Goal: Task Accomplishment & Management: Use online tool/utility

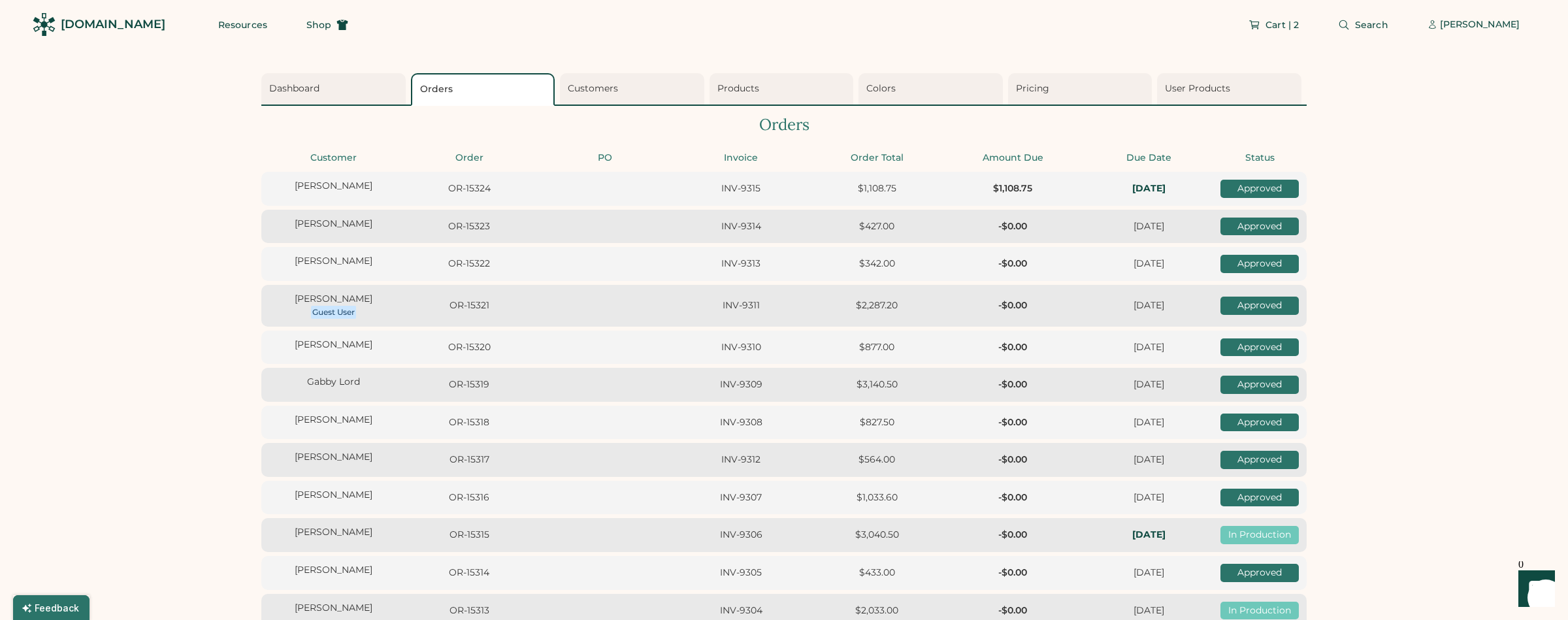
click at [123, 24] on div "[DOMAIN_NAME]" at bounding box center [113, 24] width 104 height 16
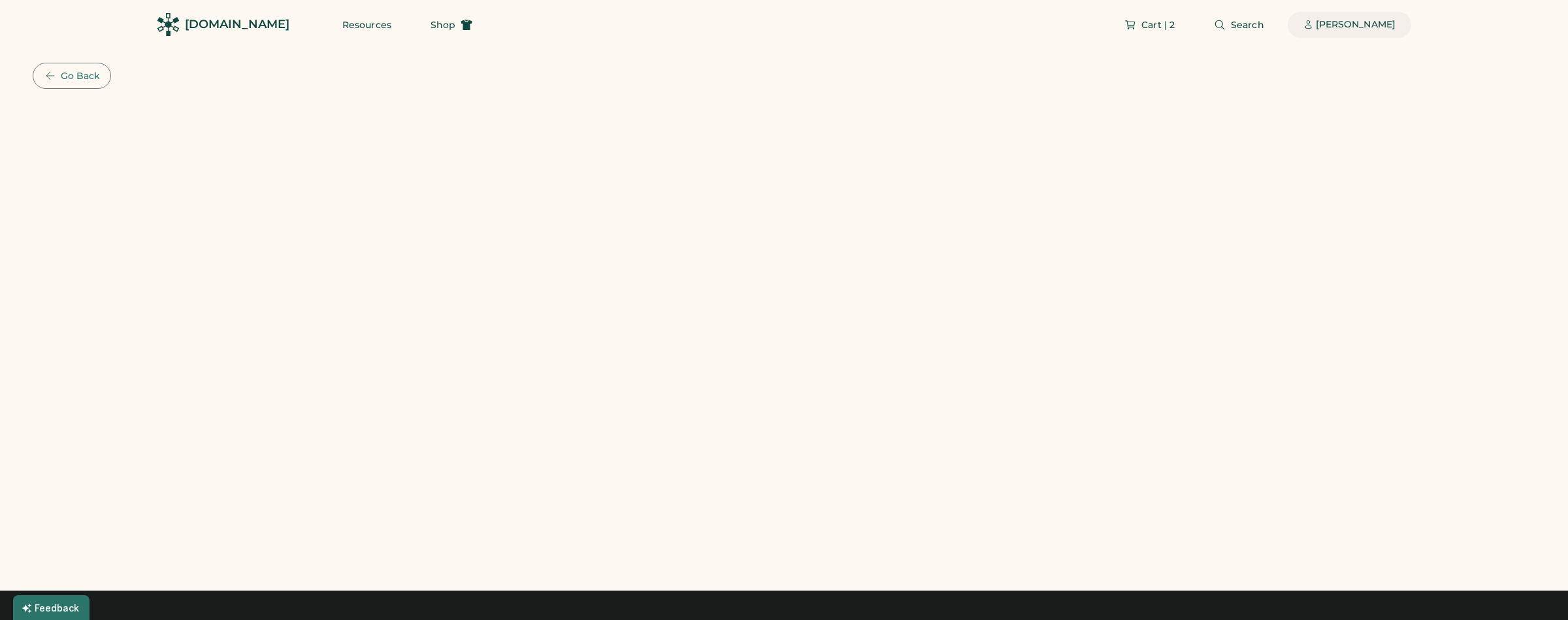
click at [1352, 26] on div "[PERSON_NAME]" at bounding box center [1355, 24] width 79 height 13
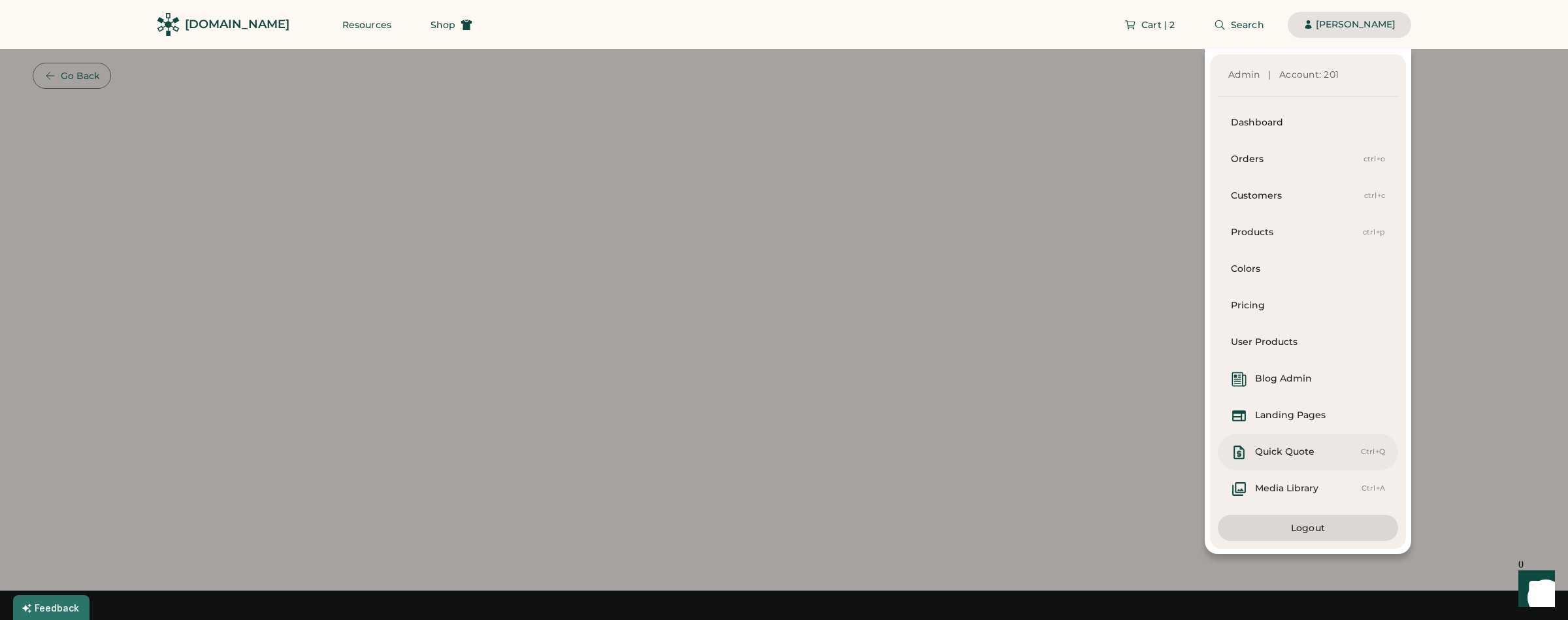
click at [1296, 449] on div "Quick Quote" at bounding box center [1285, 452] width 59 height 13
select select "*******"
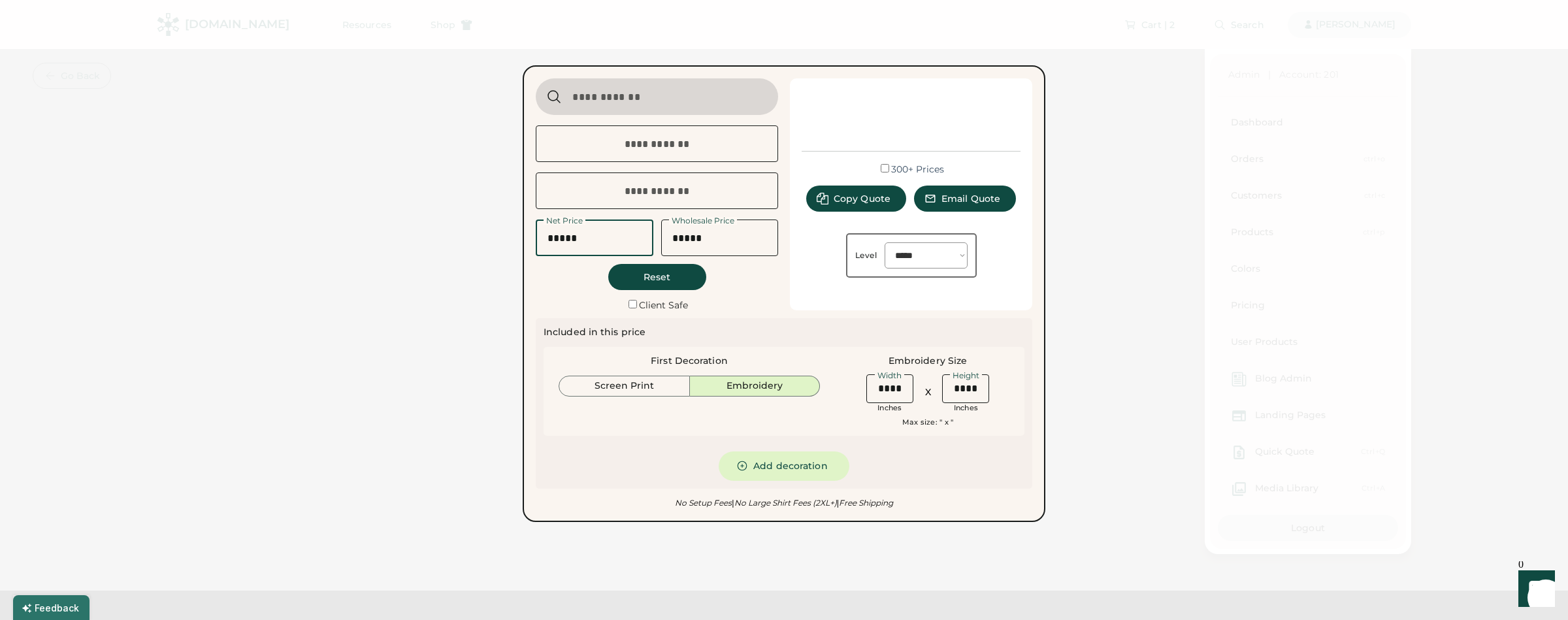
drag, startPoint x: 615, startPoint y: 243, endPoint x: 550, endPoint y: 238, distance: 65.2
click at [547, 245] on input "input" at bounding box center [594, 238] width 118 height 37
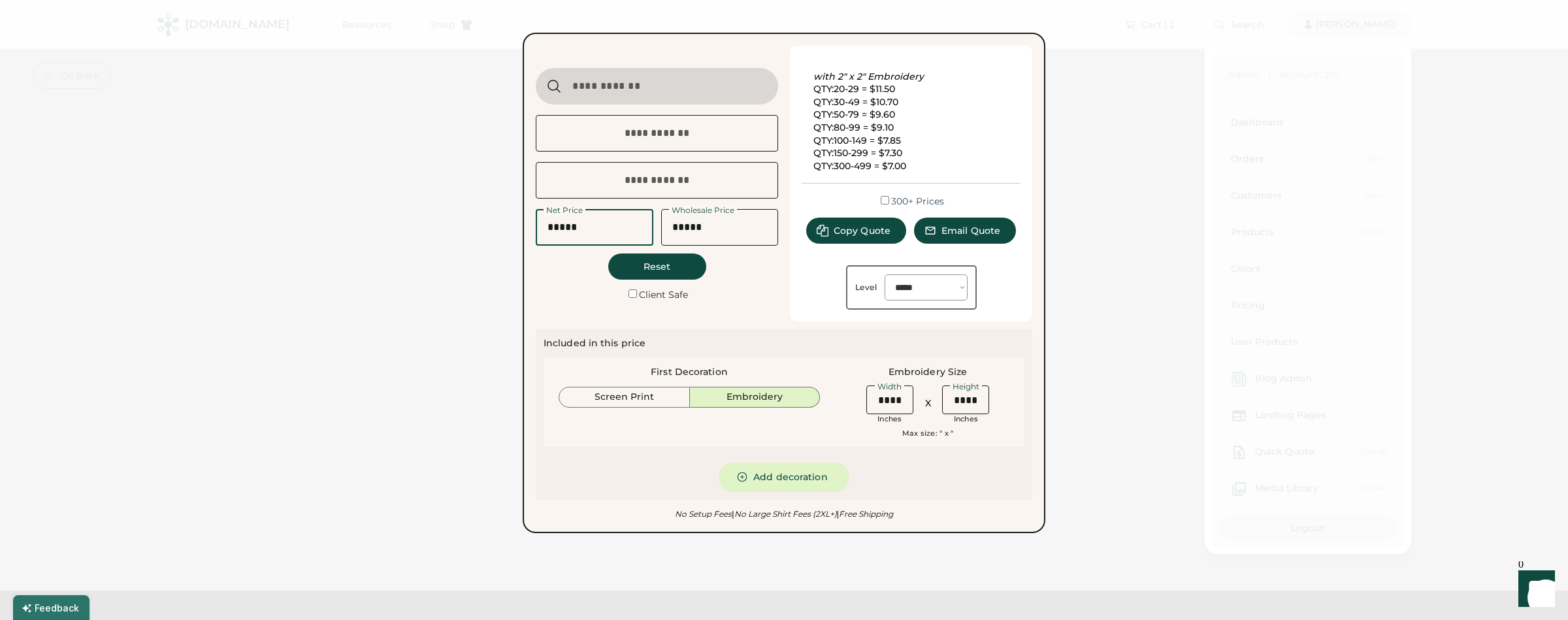
drag, startPoint x: 556, startPoint y: 238, endPoint x: 649, endPoint y: 234, distance: 93.1
click at [649, 234] on input "input" at bounding box center [594, 227] width 118 height 37
type input "*****"
click at [781, 339] on div "Included in this price First Decoration Screen Print Embroidery Embroidery Size…" at bounding box center [783, 414] width 480 height 155
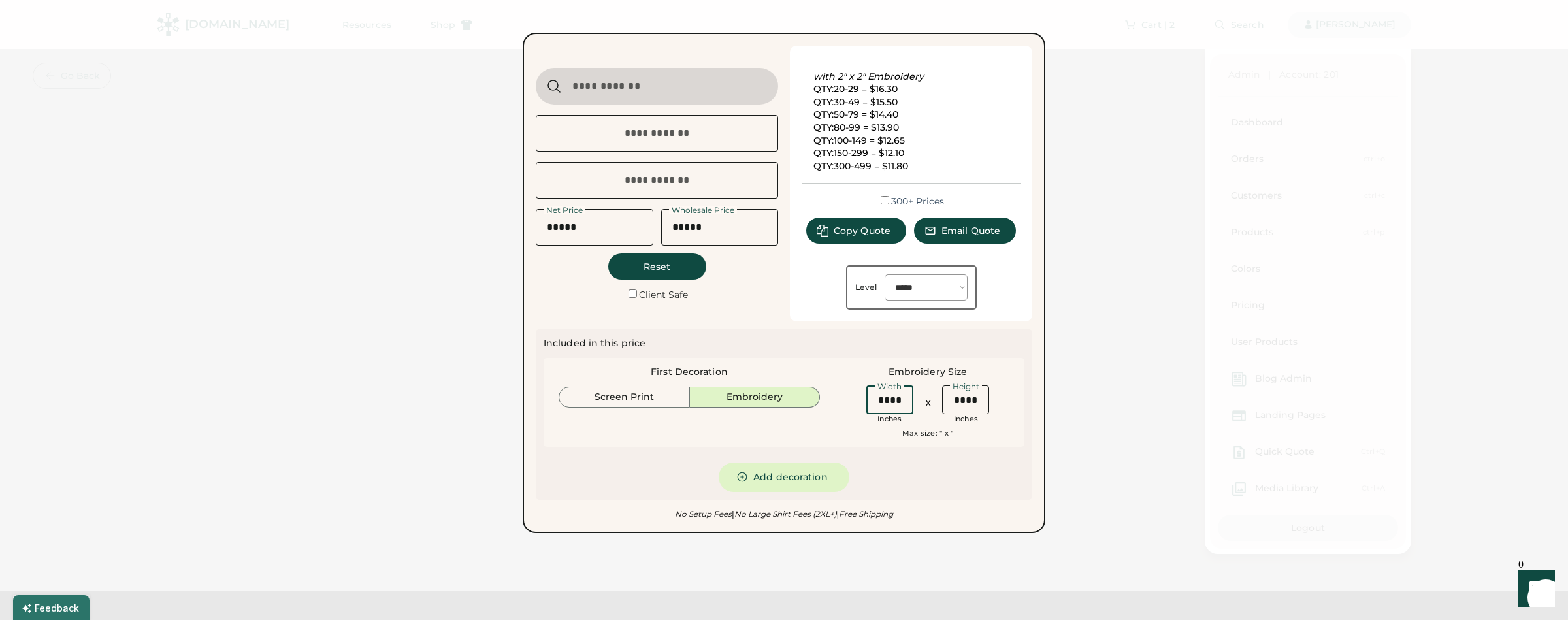
drag, startPoint x: 900, startPoint y: 398, endPoint x: 862, endPoint y: 398, distance: 38.0
click at [862, 398] on div "Width Inches" at bounding box center [889, 404] width 54 height 42
type input "****"
drag, startPoint x: 976, startPoint y: 399, endPoint x: 932, endPoint y: 402, distance: 44.1
click at [932, 402] on div "Width Inch X Height Inches" at bounding box center [927, 404] width 131 height 42
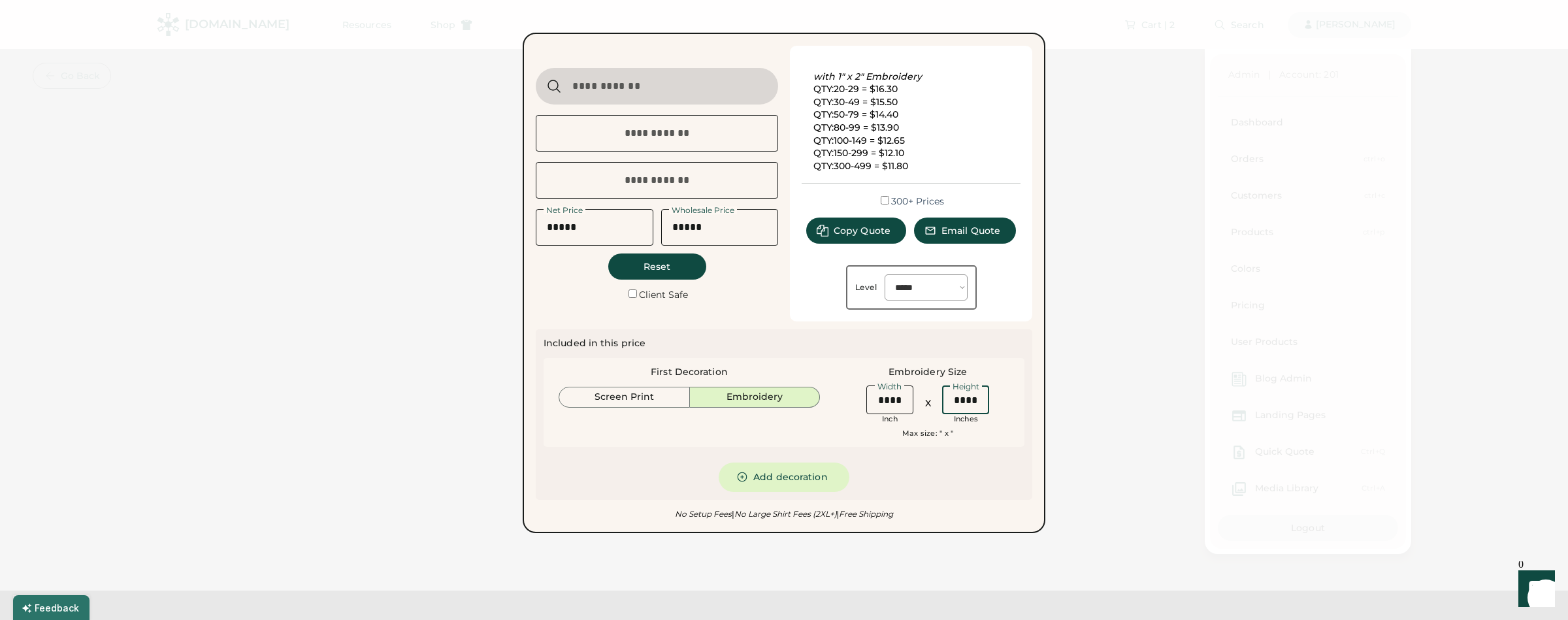
type input "****"
click at [951, 466] on div "Included in this price First Decoration Screen Print Embroidery Embroidery Size…" at bounding box center [783, 414] width 480 height 155
click at [1008, 379] on div "Embroidery Size Width Inch X Height Inch Max size: " x "" at bounding box center [927, 403] width 178 height 73
click at [591, 234] on input "input" at bounding box center [594, 227] width 118 height 37
click at [724, 231] on input "input" at bounding box center [719, 227] width 118 height 37
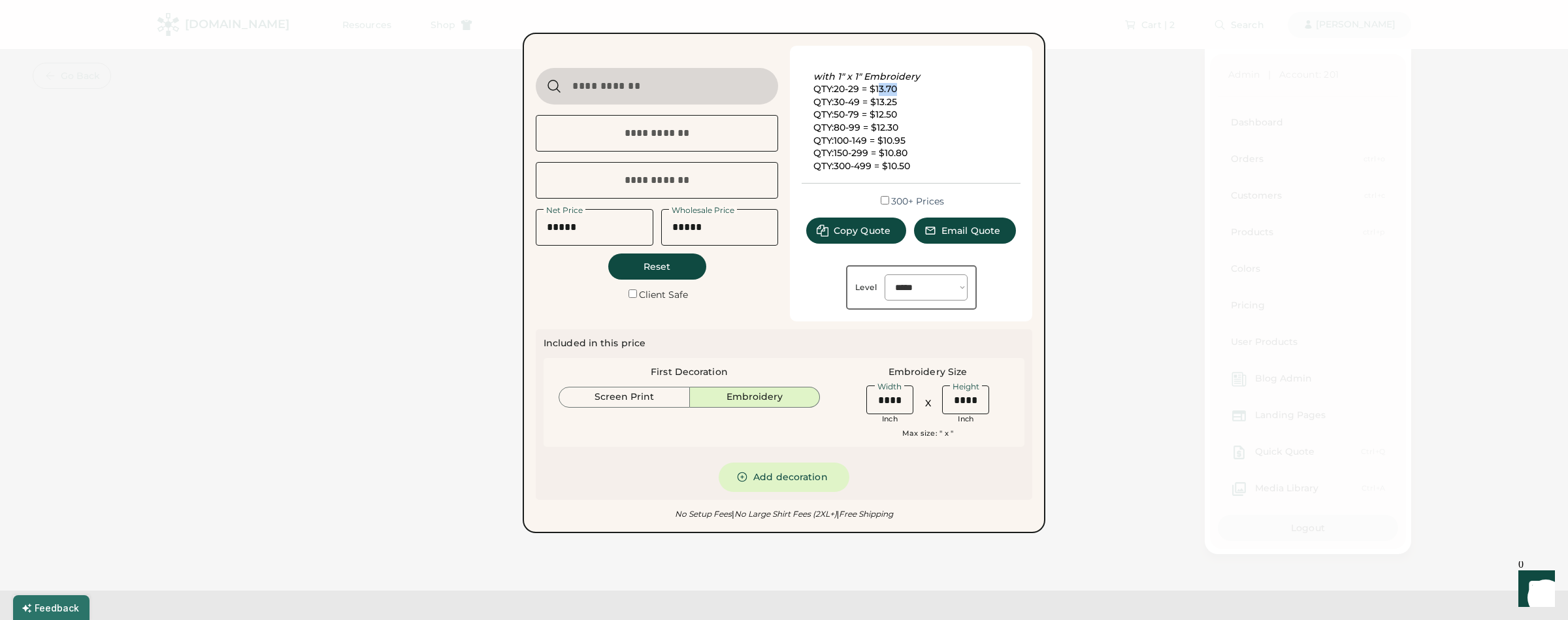
drag, startPoint x: 901, startPoint y: 88, endPoint x: 877, endPoint y: 91, distance: 24.2
click at [877, 91] on div "with 1" x 1" Embroidery QTY:20-29 = $13.70 QTY:30-49 = $13.25 QTY:50-79 = $12.5…" at bounding box center [912, 115] width 196 height 115
click at [898, 97] on div "with 1" x 1" Embroidery QTY:20-29 = $13.70 QTY:30-49 = $13.25 QTY:50-79 = $12.5…" at bounding box center [912, 115] width 196 height 115
drag, startPoint x: 898, startPoint y: 91, endPoint x: 874, endPoint y: 92, distance: 24.0
click at [874, 92] on div "with 1" x 1" Embroidery QTY:20-29 = $13.70 QTY:30-49 = $13.25 QTY:50-79 = $12.5…" at bounding box center [912, 115] width 196 height 115
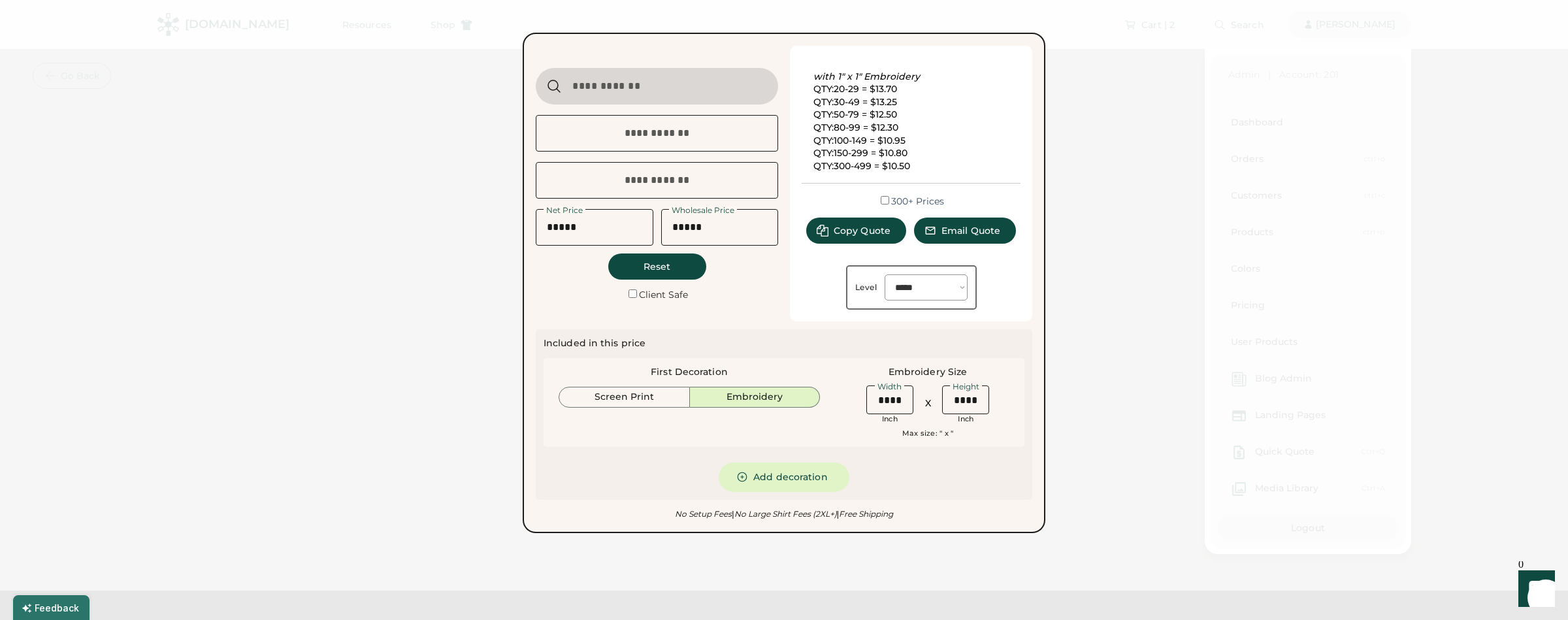
click at [923, 147] on div "with 1" x 1" Embroidery QTY:20-29 = $13.70 QTY:30-49 = $13.25 QTY:50-79 = $12.5…" at bounding box center [912, 115] width 196 height 115
click at [862, 234] on span "Copy Quote" at bounding box center [862, 231] width 57 height 9
select select "*******"
click at [923, 128] on div "with 1" x 1" Embroidery QTY:20-29 = $13.70 QTY:30-49 = $13.25 QTY:50-79 = $12.5…" at bounding box center [912, 115] width 196 height 115
